Goal: Communication & Community: Answer question/provide support

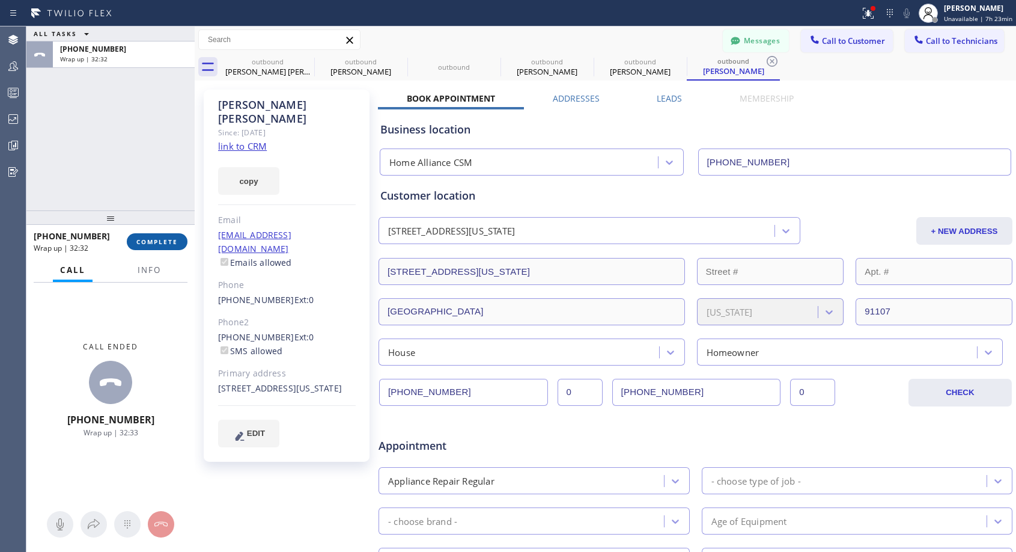
click at [159, 237] on span "COMPLETE" at bounding box center [156, 241] width 41 height 8
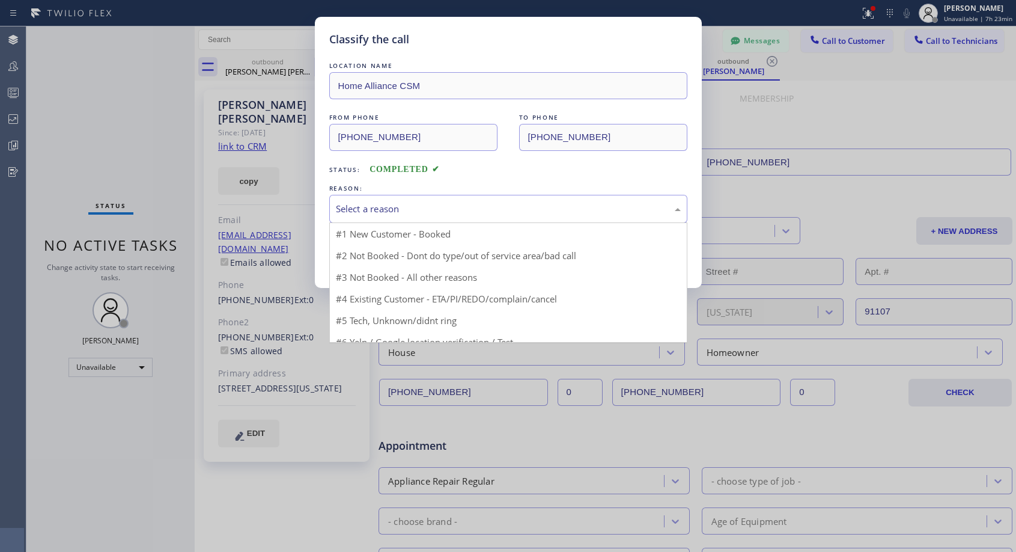
click at [430, 202] on div "Select a reason" at bounding box center [508, 209] width 345 height 14
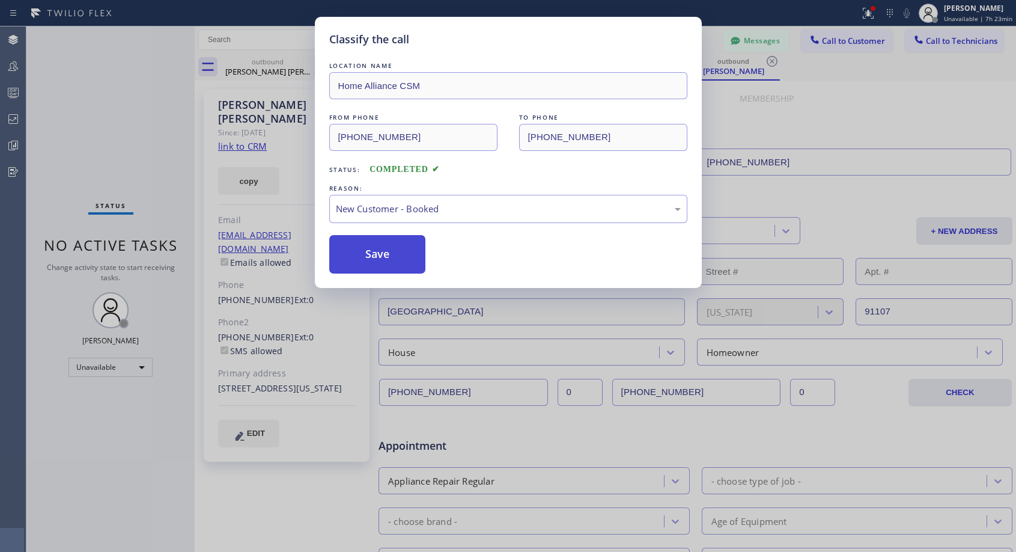
click at [388, 247] on button "Save" at bounding box center [377, 254] width 97 height 38
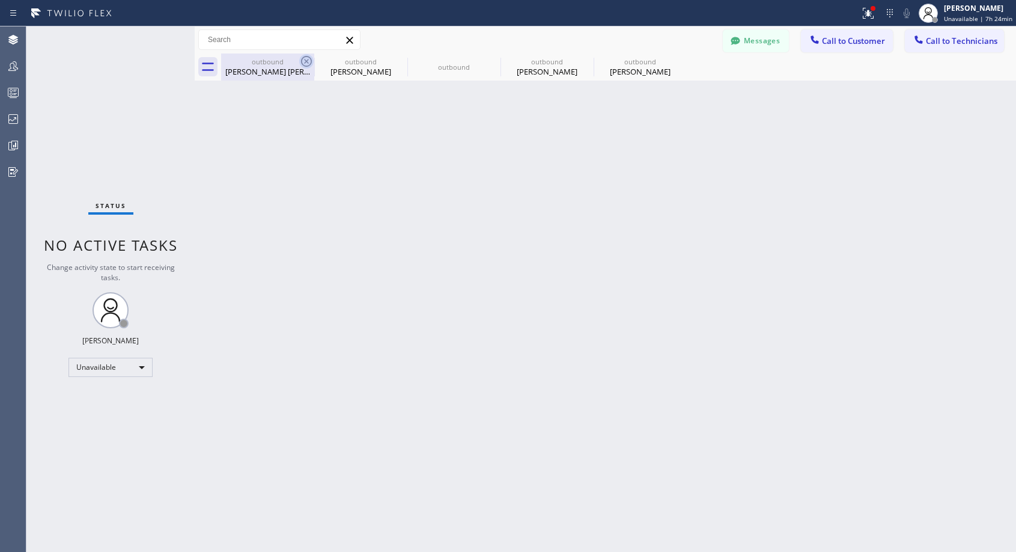
click at [306, 59] on icon at bounding box center [306, 61] width 14 height 14
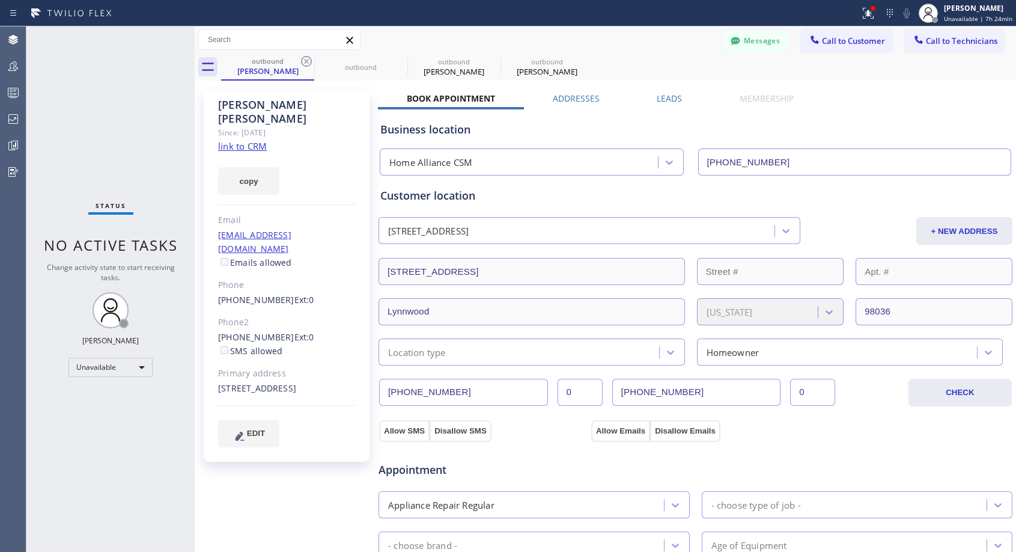
click at [306, 59] on icon at bounding box center [306, 61] width 14 height 14
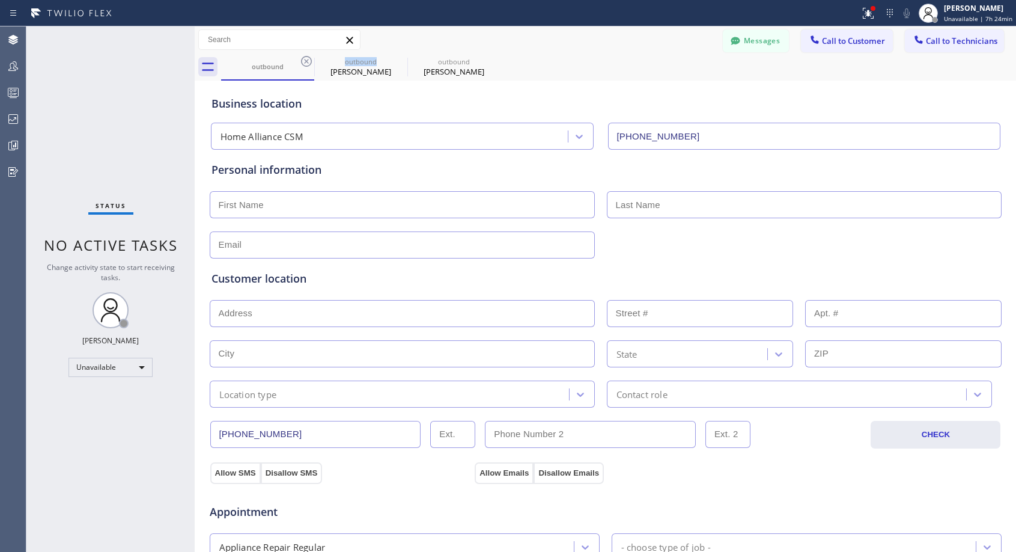
click at [306, 59] on icon at bounding box center [306, 61] width 14 height 14
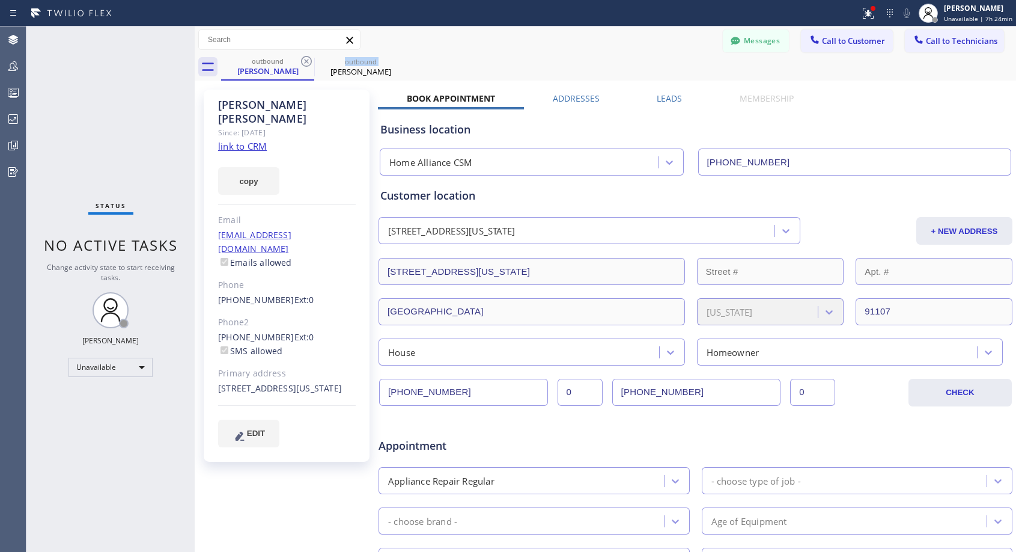
click at [306, 59] on icon at bounding box center [306, 61] width 14 height 14
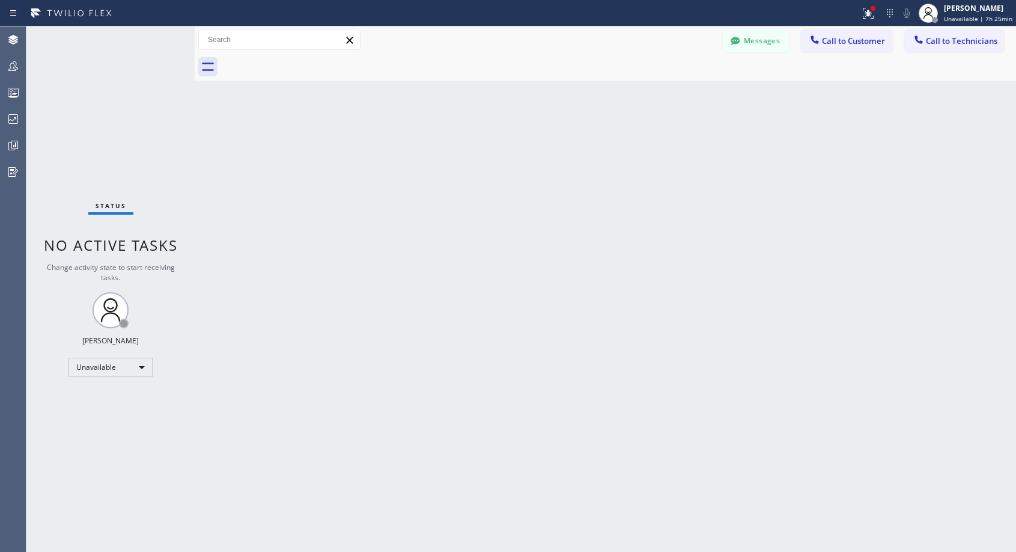
click at [719, 179] on div "Back to Dashboard Change Sender ID Customers Technicians NH [PERSON_NAME] [DATE…" at bounding box center [605, 288] width 821 height 525
drag, startPoint x: 835, startPoint y: 38, endPoint x: 517, endPoint y: 210, distance: 361.6
click at [832, 43] on span "Call to Customer" at bounding box center [853, 40] width 63 height 11
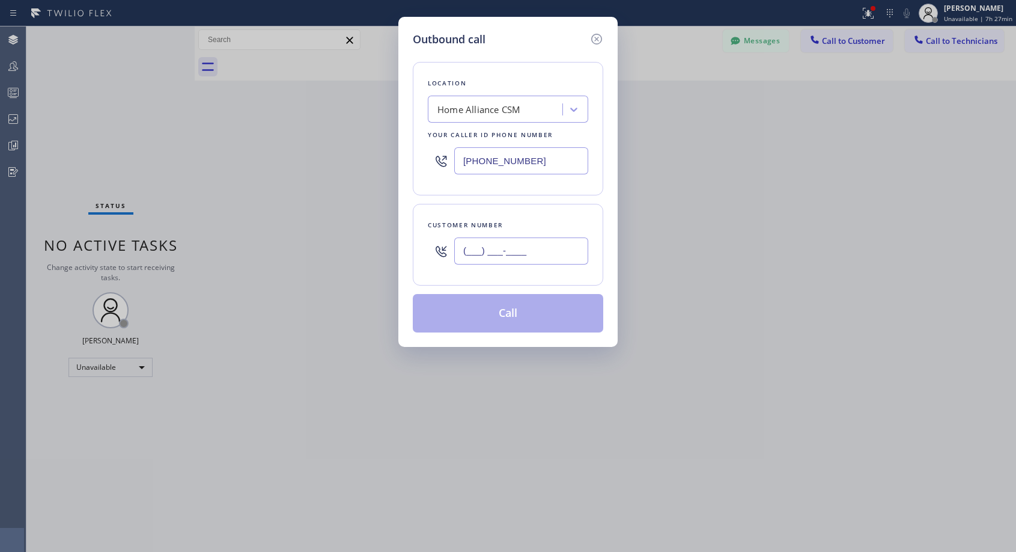
click at [476, 255] on input "(___) ___-____" at bounding box center [521, 250] width 134 height 27
paste input "408) 420-8520"
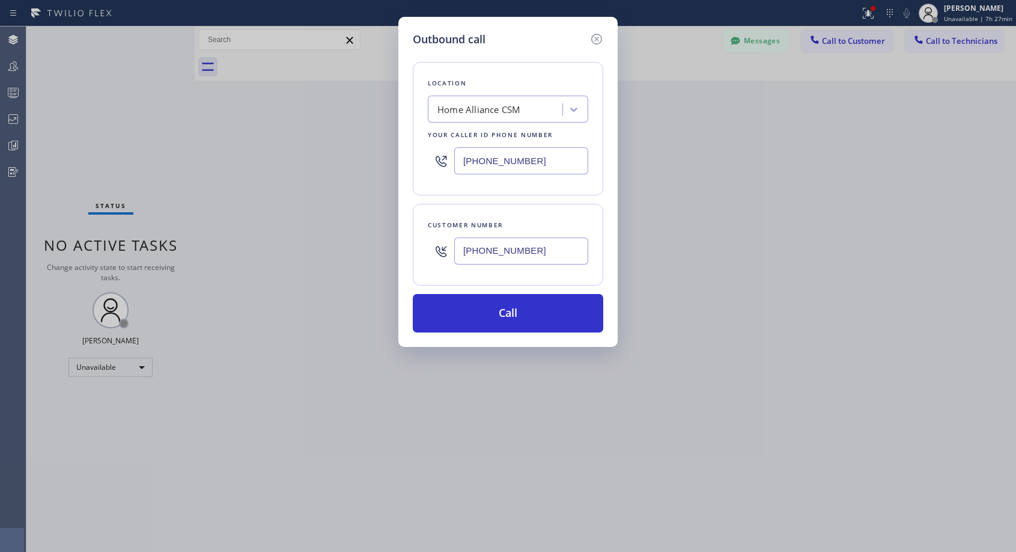
type input "[PHONE_NUMBER]"
click at [474, 323] on button "Call" at bounding box center [508, 313] width 190 height 38
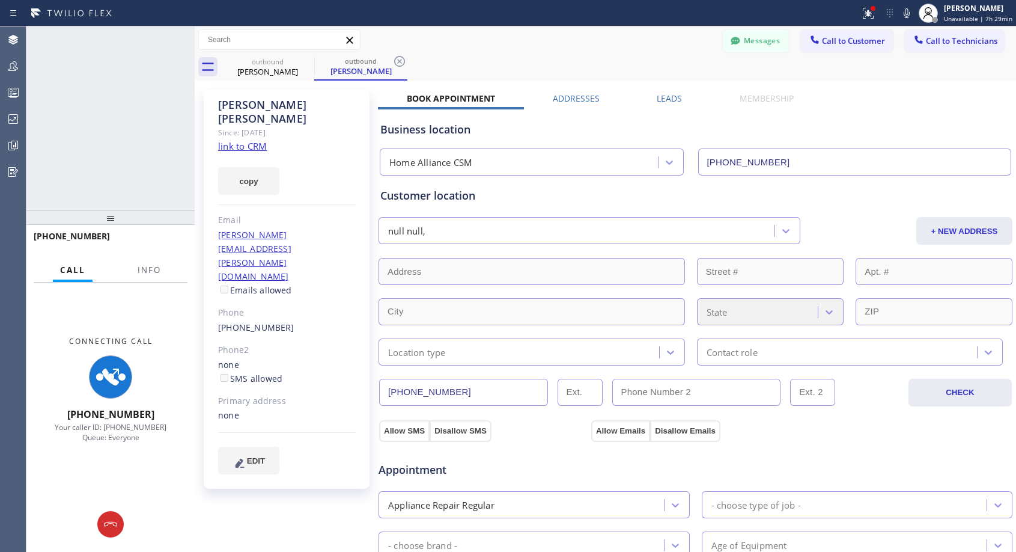
type input "[PHONE_NUMBER]"
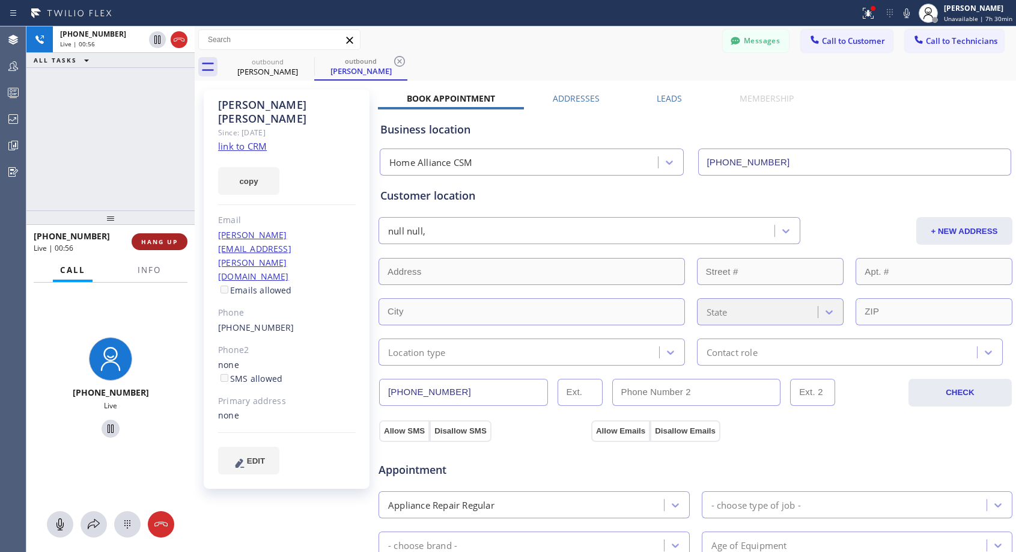
click at [163, 242] on span "HANG UP" at bounding box center [159, 241] width 37 height 8
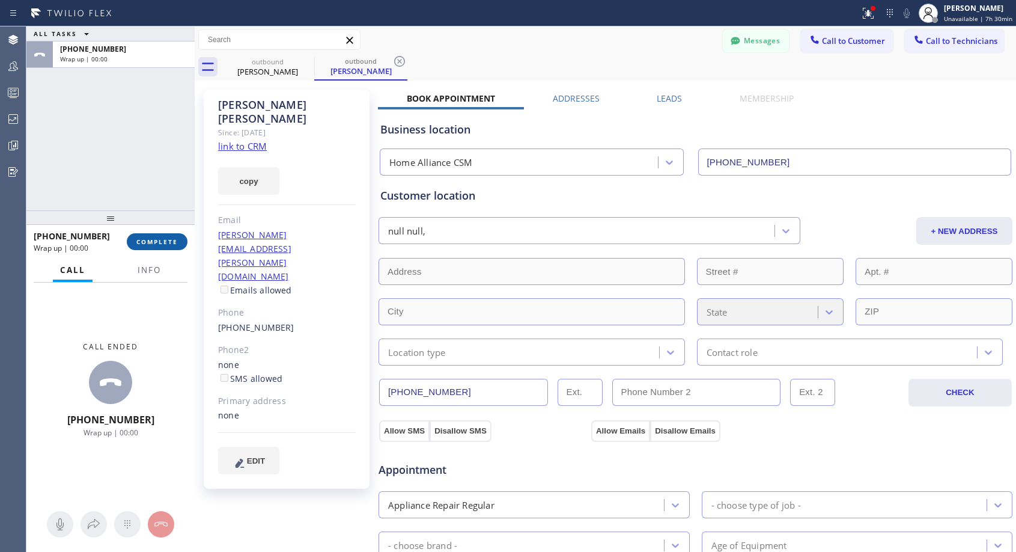
click at [163, 242] on span "COMPLETE" at bounding box center [156, 241] width 41 height 8
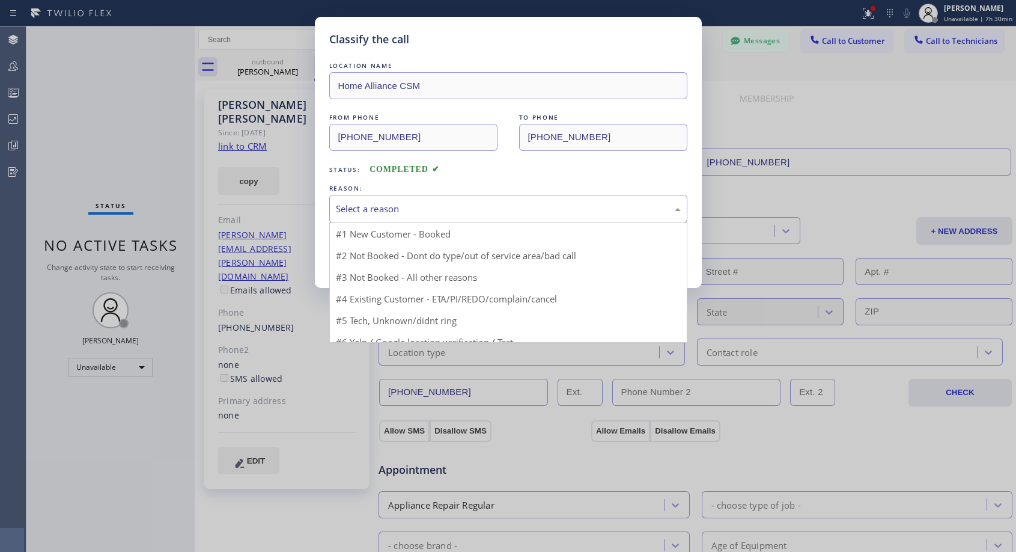
click at [457, 208] on div "Select a reason" at bounding box center [508, 209] width 345 height 14
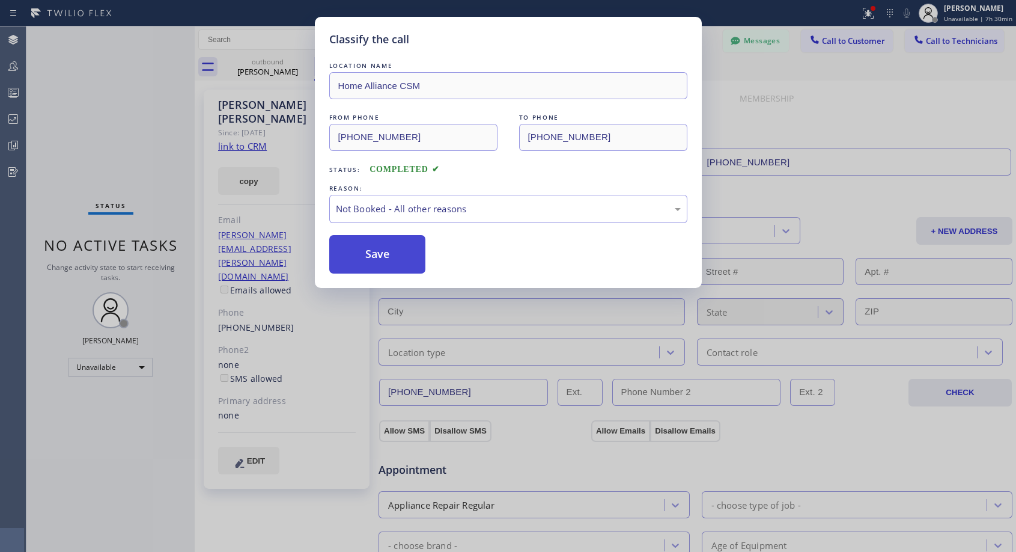
click at [377, 251] on button "Save" at bounding box center [377, 254] width 97 height 38
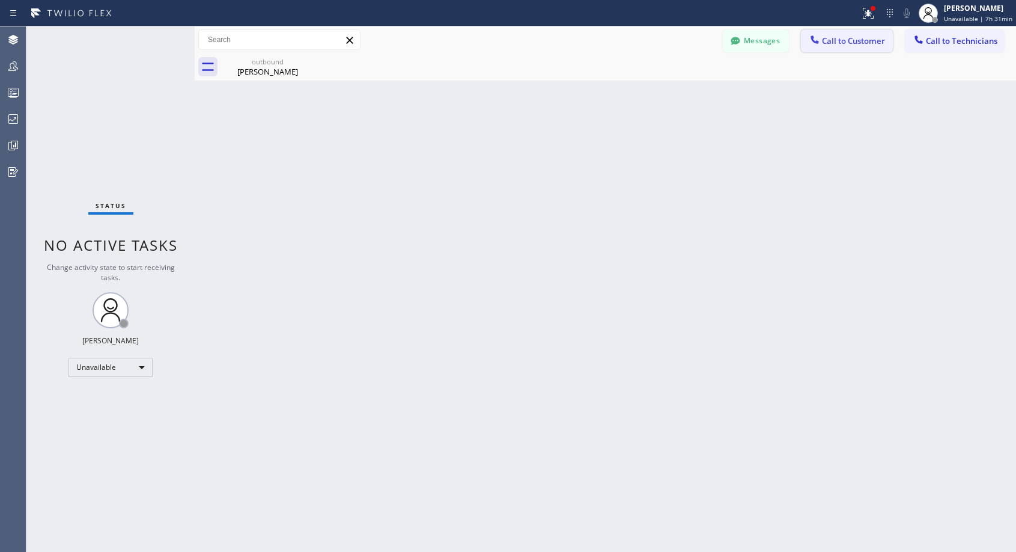
click at [856, 45] on span "Call to Customer" at bounding box center [853, 40] width 63 height 11
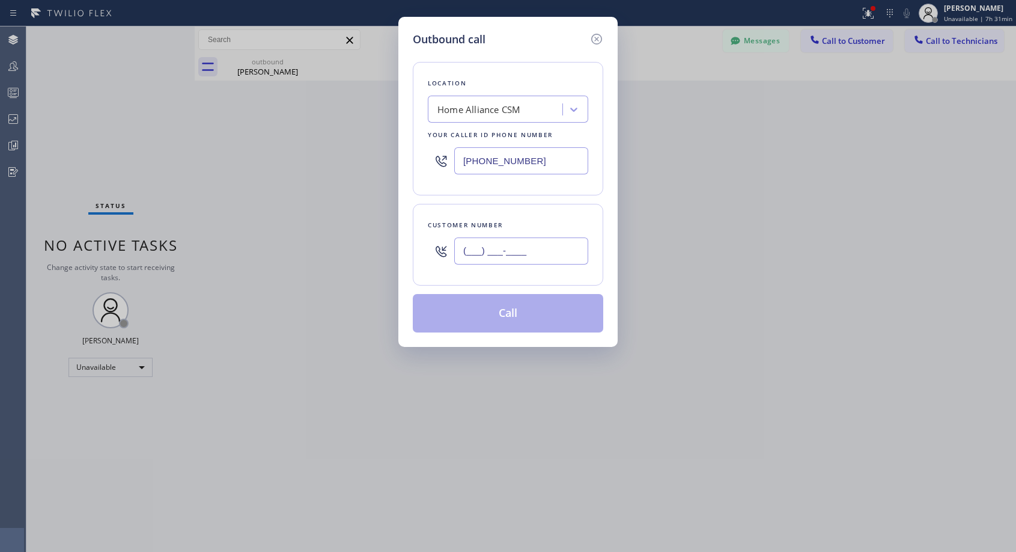
click at [576, 254] on input "(___) ___-____" at bounding box center [521, 250] width 134 height 27
paste input "609) 864-0860"
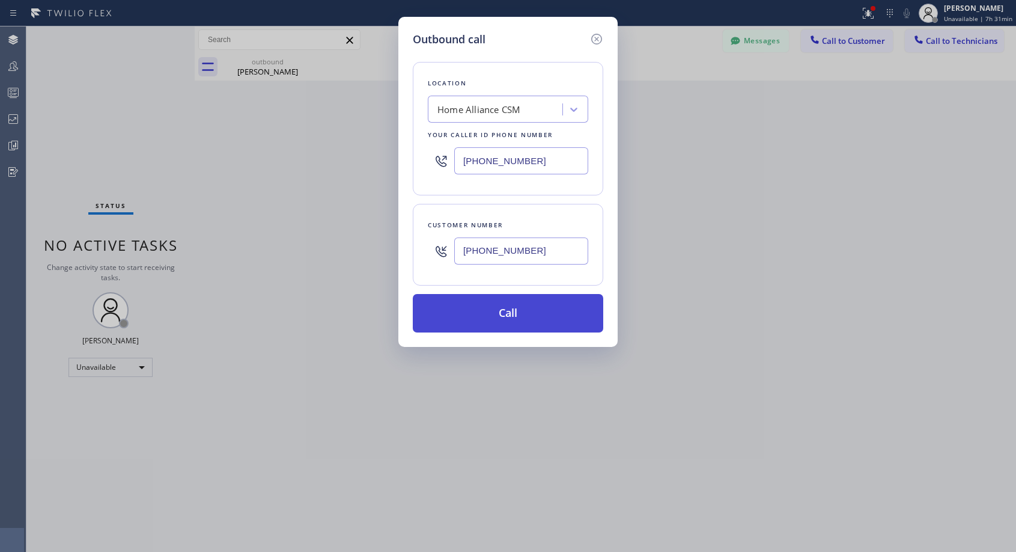
type input "[PHONE_NUMBER]"
click at [544, 302] on button "Call" at bounding box center [508, 313] width 190 height 38
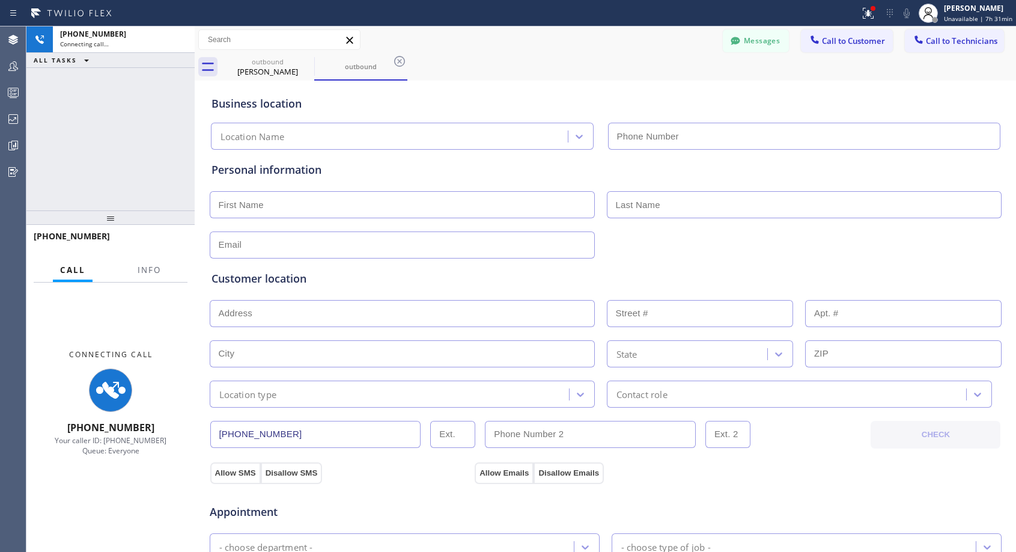
type input "[PHONE_NUMBER]"
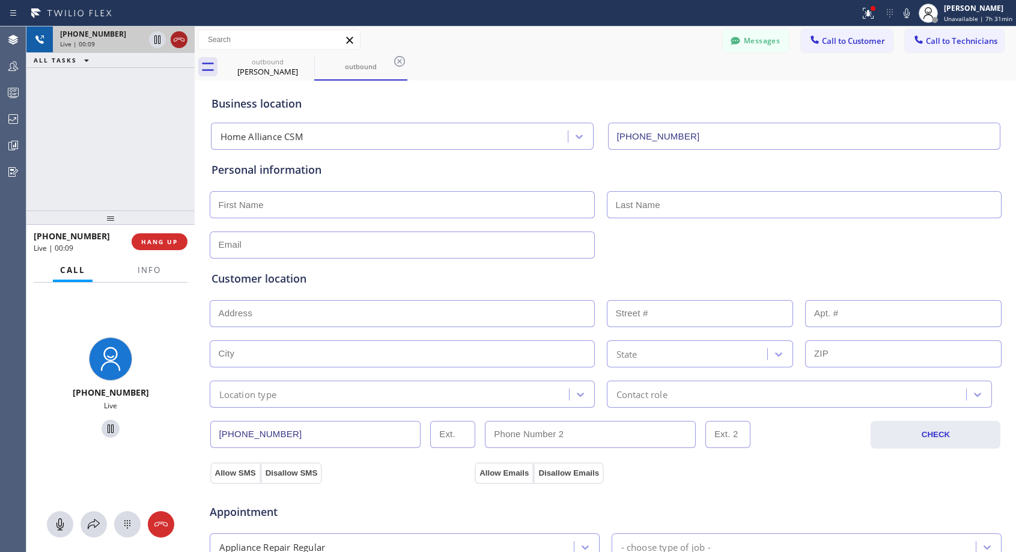
click at [183, 37] on icon at bounding box center [179, 39] width 14 height 14
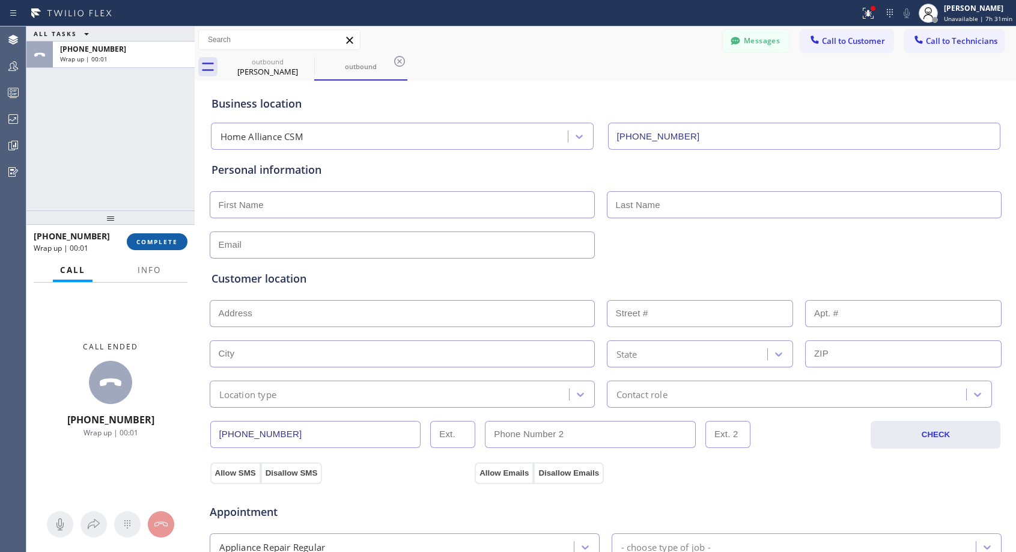
click at [173, 242] on span "COMPLETE" at bounding box center [156, 241] width 41 height 8
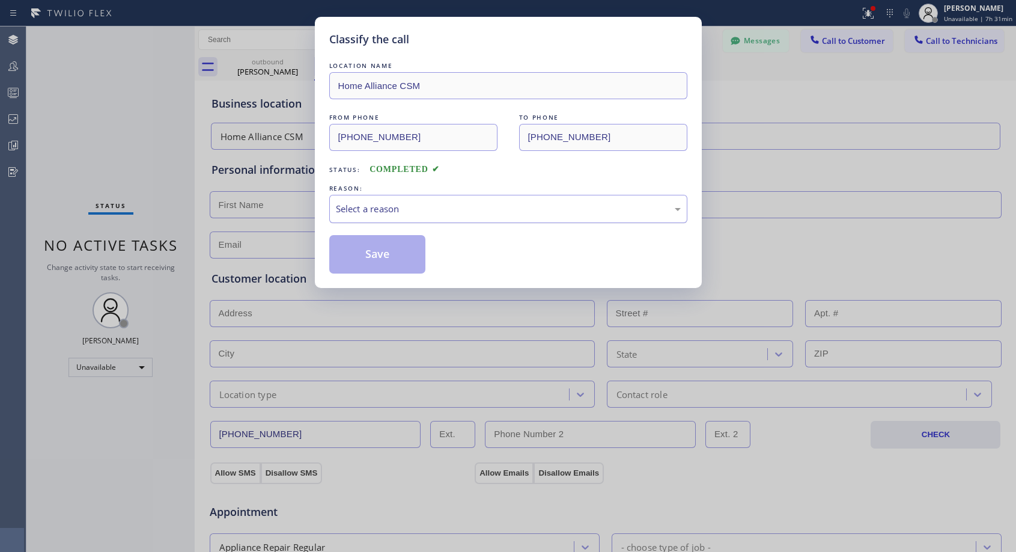
click at [430, 207] on div "Select a reason" at bounding box center [508, 209] width 345 height 14
click at [372, 256] on button "Save" at bounding box center [377, 254] width 97 height 38
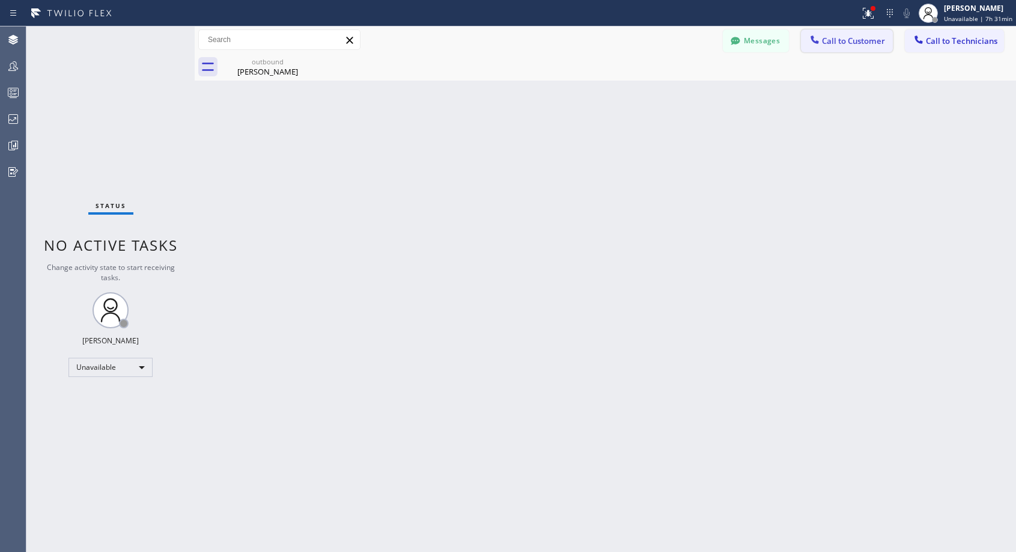
click at [865, 47] on button "Call to Customer" at bounding box center [847, 40] width 92 height 23
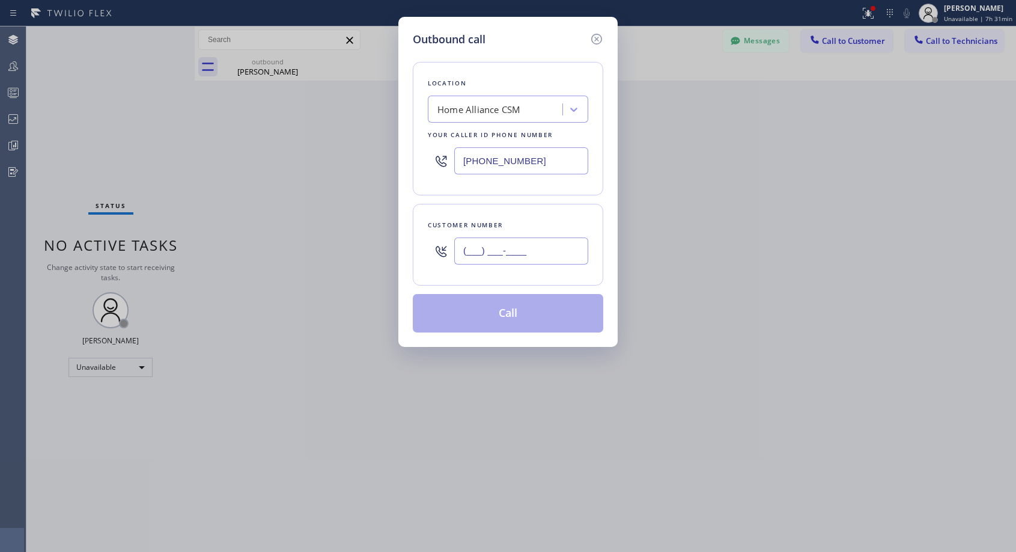
click at [485, 251] on input "(___) ___-____" at bounding box center [521, 250] width 134 height 27
paste input "609) 864-0860"
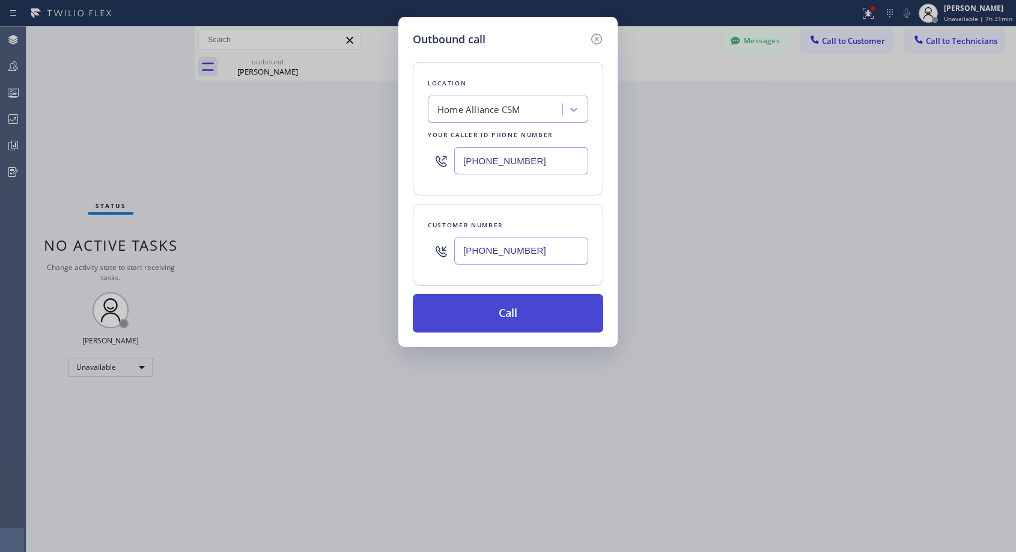
type input "[PHONE_NUMBER]"
click at [466, 315] on button "Call" at bounding box center [508, 313] width 190 height 38
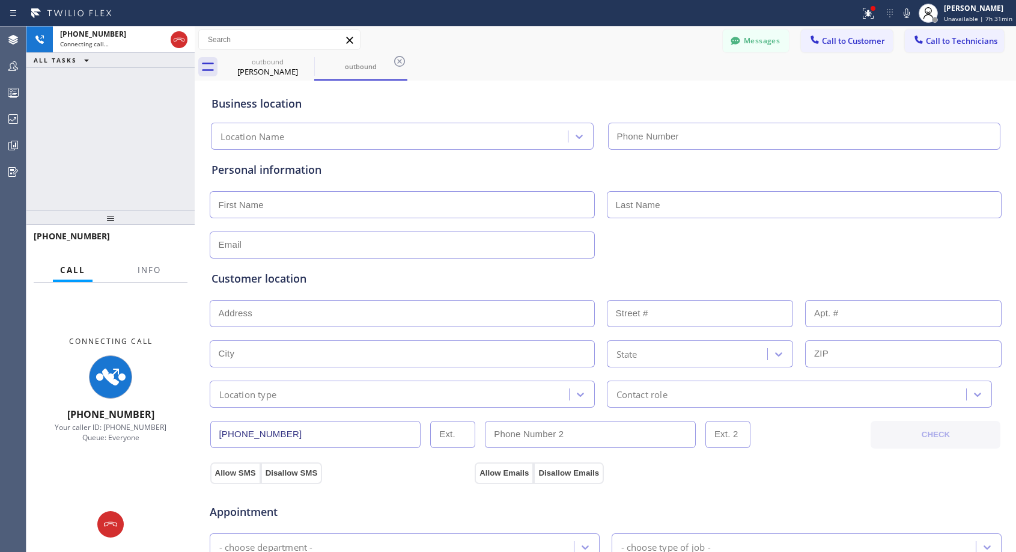
type input "[PHONE_NUMBER]"
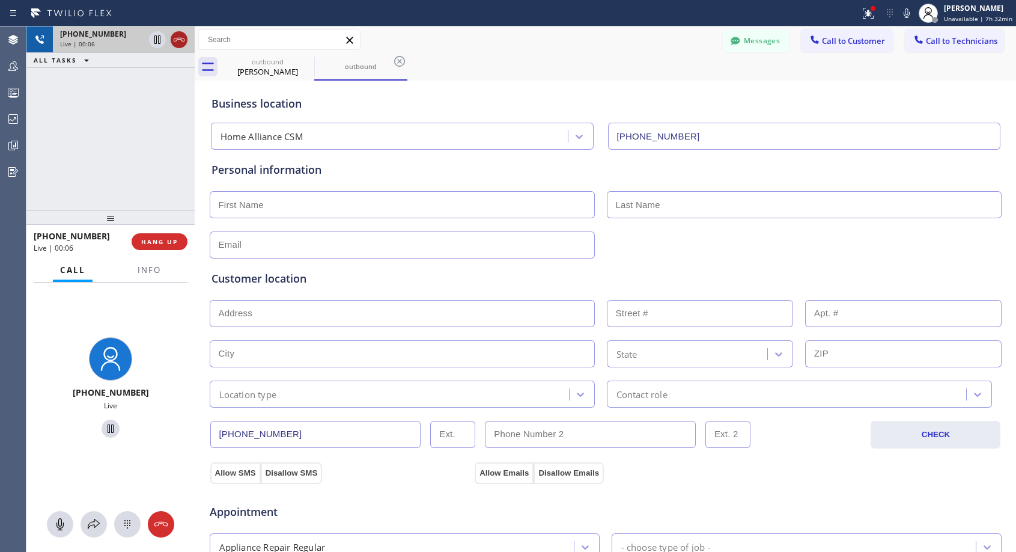
click at [174, 42] on icon at bounding box center [179, 39] width 14 height 14
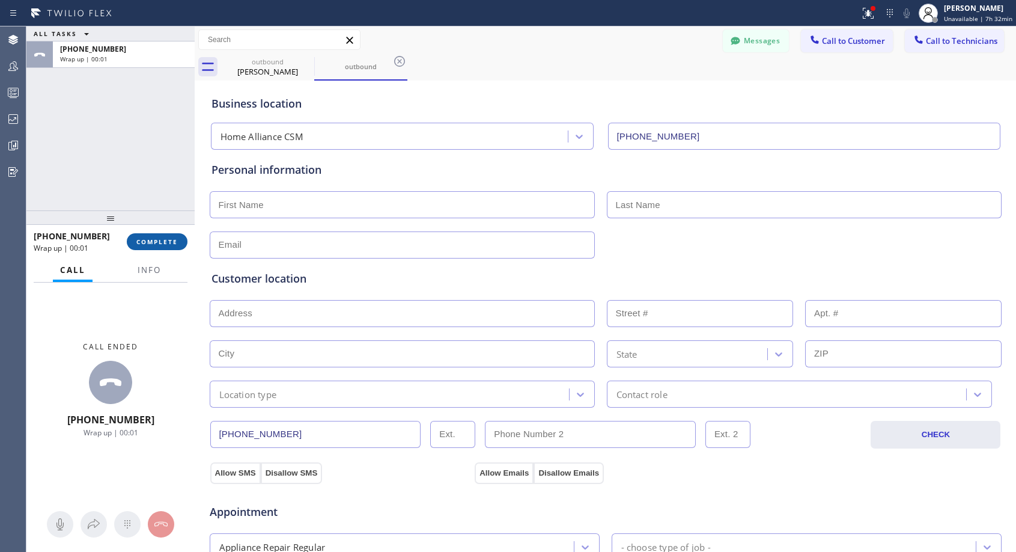
click at [159, 237] on span "COMPLETE" at bounding box center [156, 241] width 41 height 8
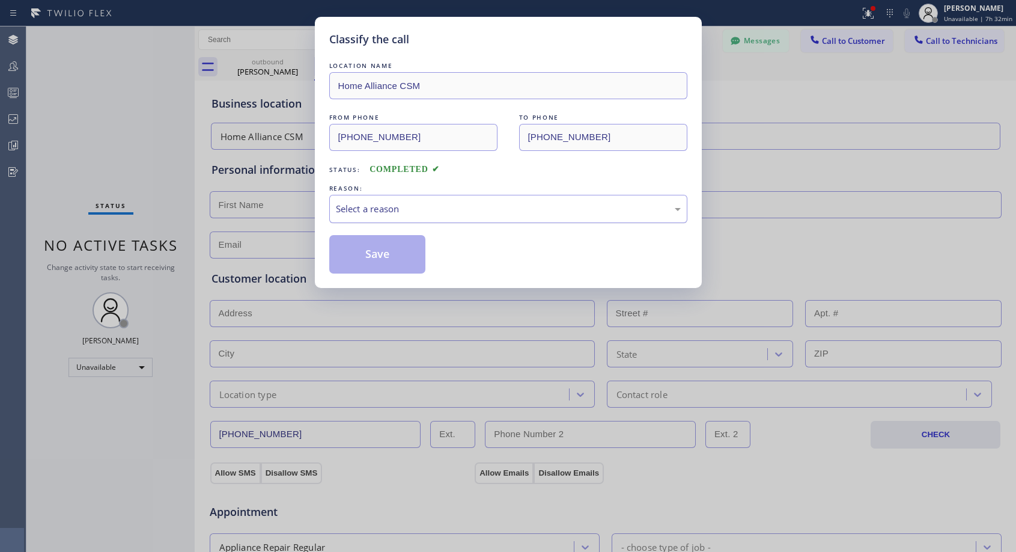
click at [567, 210] on div "Select a reason" at bounding box center [508, 209] width 345 height 14
click at [400, 265] on button "Save" at bounding box center [377, 254] width 97 height 38
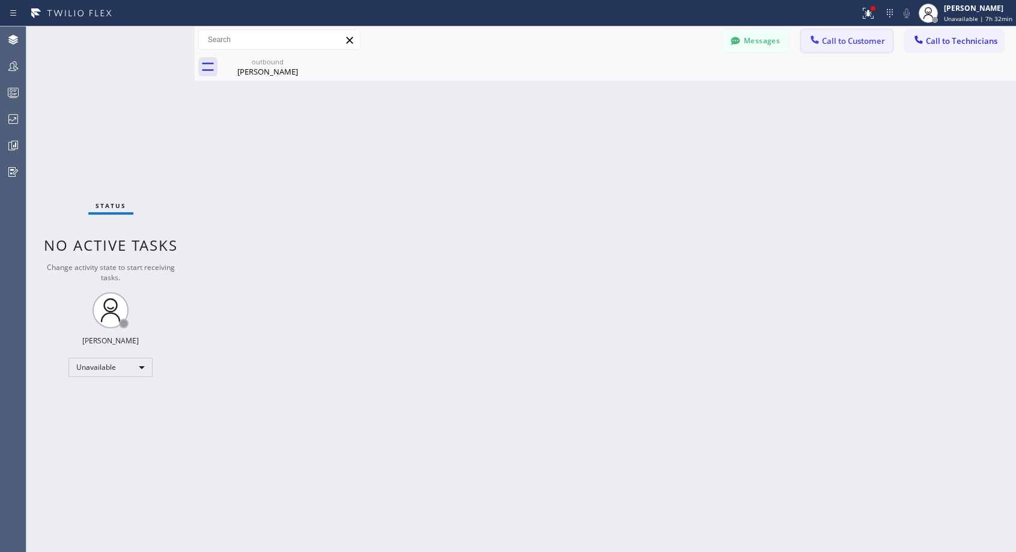
click at [824, 46] on span "Call to Customer" at bounding box center [853, 40] width 63 height 11
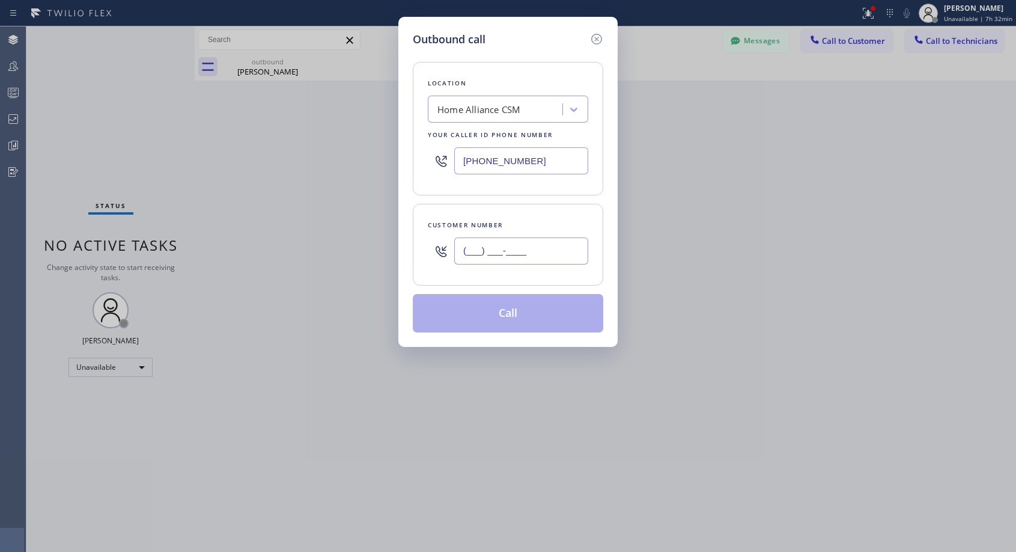
click at [478, 252] on input "(___) ___-____" at bounding box center [521, 250] width 134 height 27
paste input "609) 864-0860"
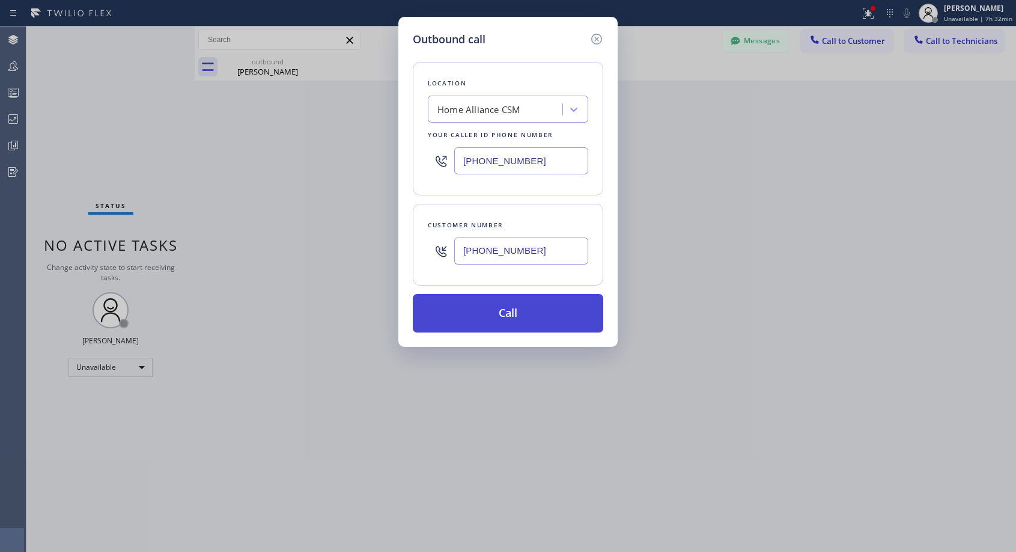
type input "[PHONE_NUMBER]"
click at [482, 321] on button "Call" at bounding box center [508, 313] width 190 height 38
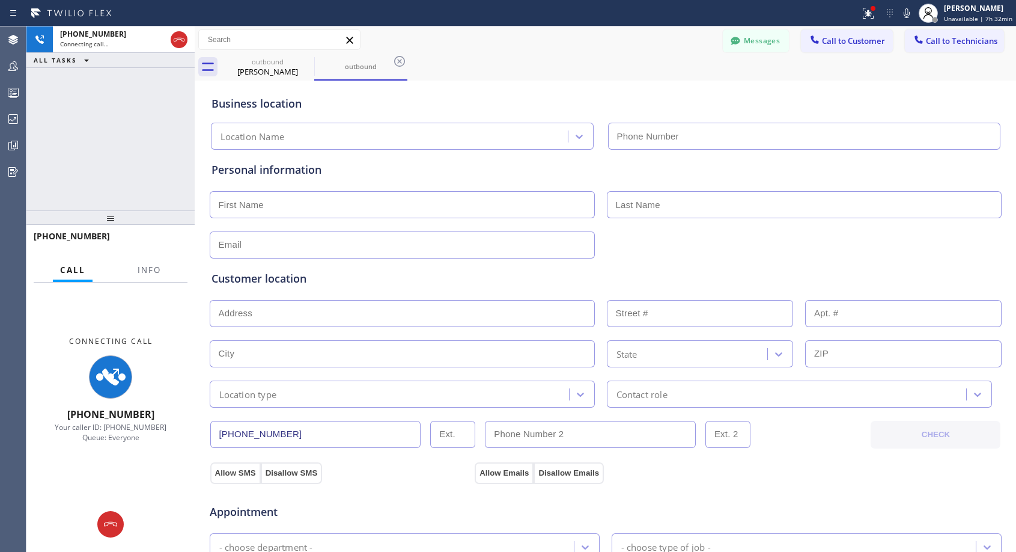
type input "[PHONE_NUMBER]"
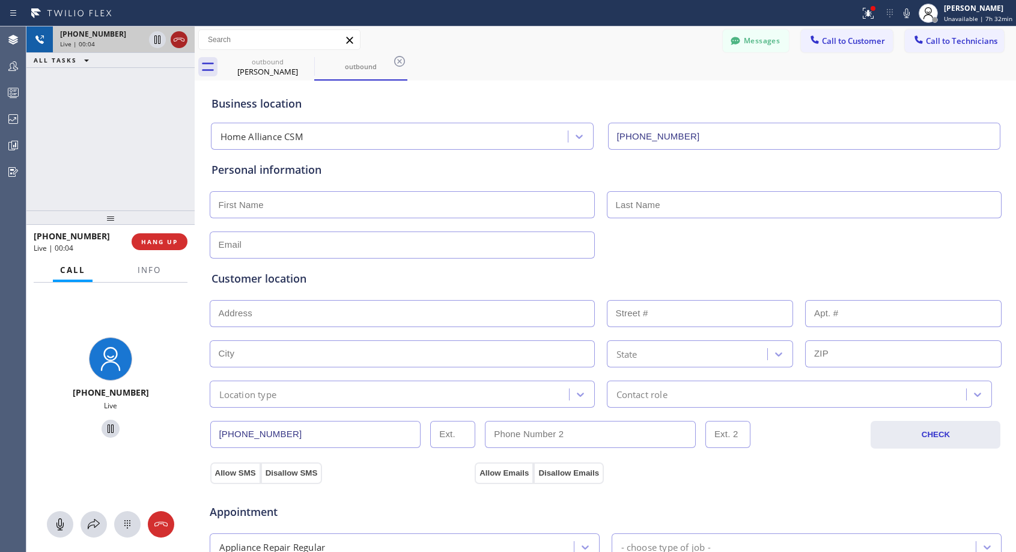
click at [178, 44] on icon at bounding box center [179, 39] width 14 height 14
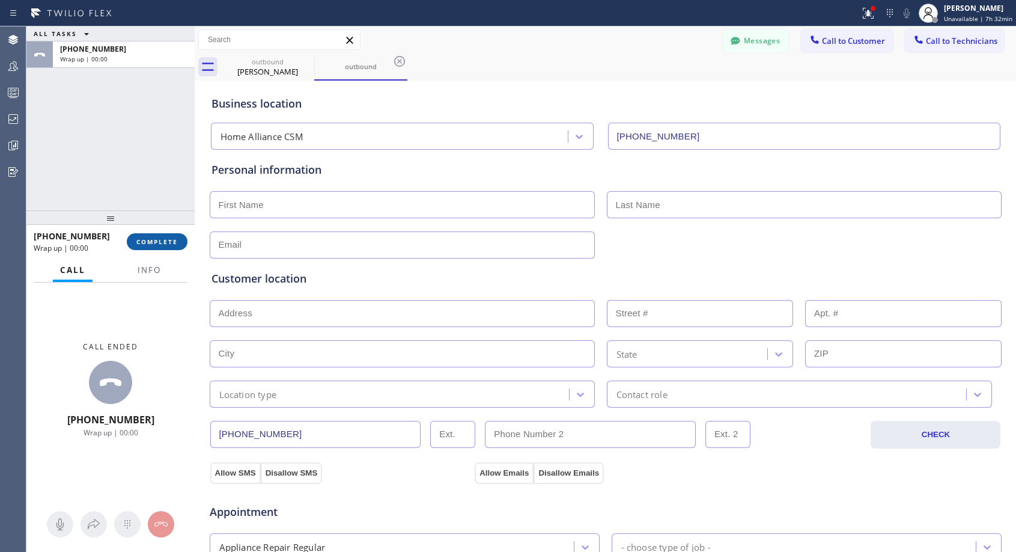
click at [170, 241] on span "COMPLETE" at bounding box center [156, 241] width 41 height 8
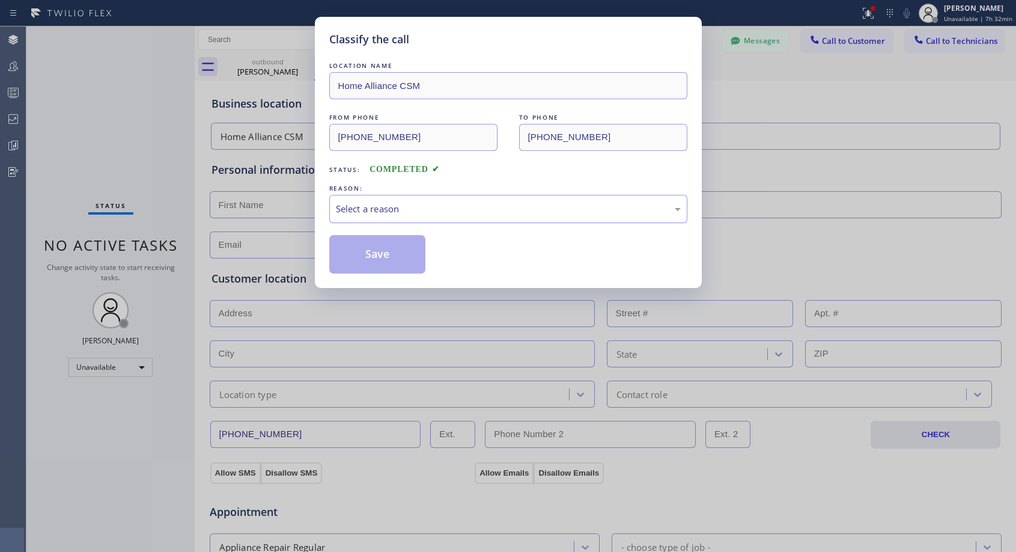
drag, startPoint x: 406, startPoint y: 208, endPoint x: 401, endPoint y: 216, distance: 8.7
click at [406, 208] on div "Select a reason" at bounding box center [508, 209] width 345 height 14
click at [360, 254] on button "Save" at bounding box center [377, 254] width 97 height 38
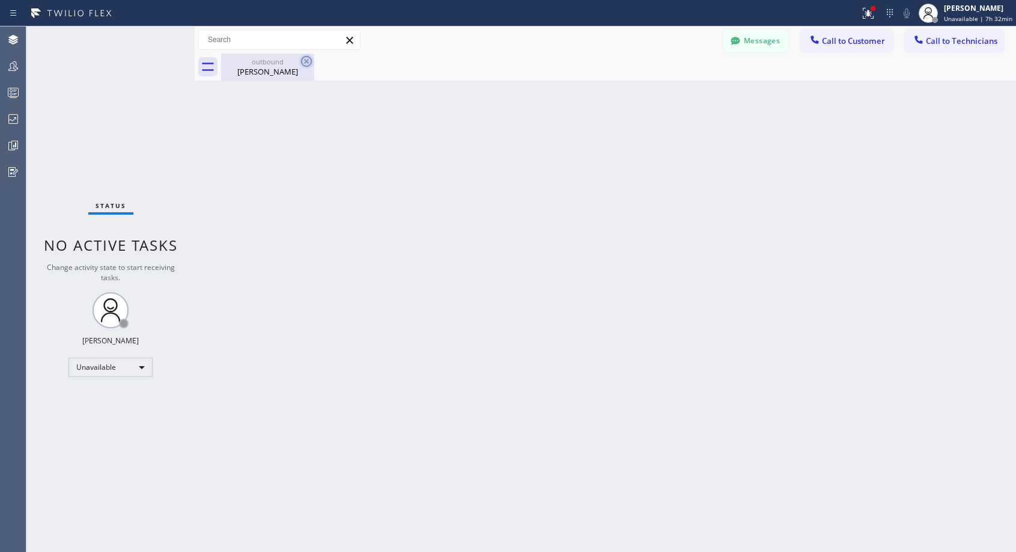
click at [304, 62] on icon at bounding box center [306, 61] width 14 height 14
click at [403, 120] on div "Back to Dashboard Change Sender ID Customers Technicians NH [PERSON_NAME] [DATE…" at bounding box center [605, 288] width 821 height 525
click at [108, 367] on div "Unavailable" at bounding box center [110, 366] width 84 height 19
click at [112, 385] on li "Offline" at bounding box center [110, 384] width 82 height 14
click at [971, 17] on span "Offline | 2s" at bounding box center [969, 18] width 33 height 8
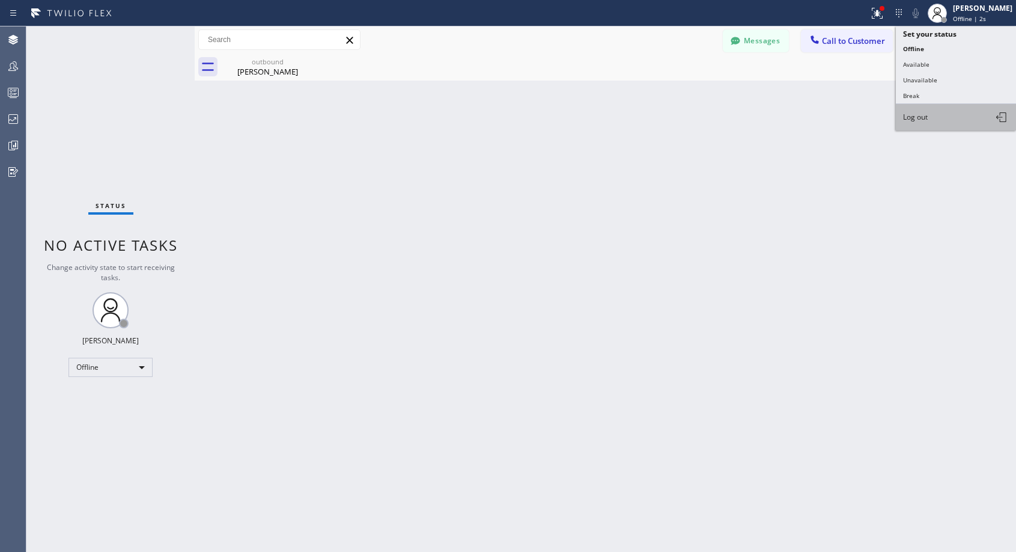
click at [910, 120] on span "Log out" at bounding box center [915, 117] width 25 height 10
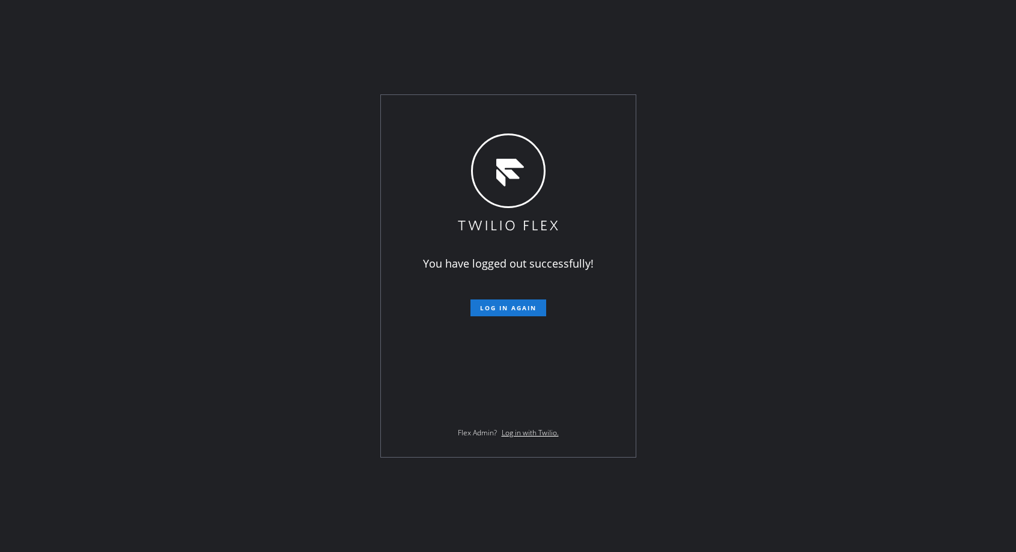
drag, startPoint x: 836, startPoint y: 124, endPoint x: 552, endPoint y: 38, distance: 297.1
click at [837, 124] on div "You have logged out successfully! Log in again Flex Admin? Log in with Twilio." at bounding box center [508, 276] width 1016 height 552
